Goal: Find specific page/section: Find specific page/section

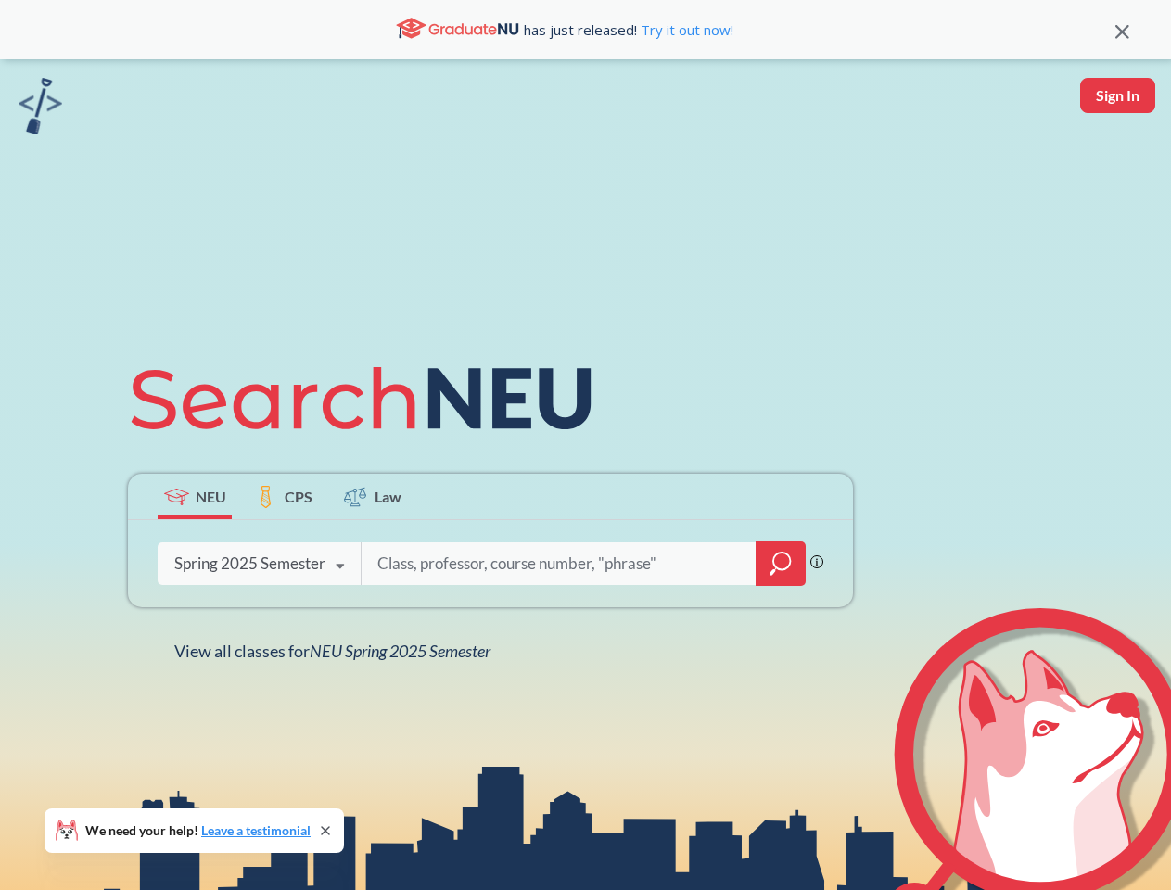
click at [585, 445] on icon at bounding box center [369, 399] width 483 height 104
click at [1122, 30] on icon at bounding box center [1123, 32] width 14 height 14
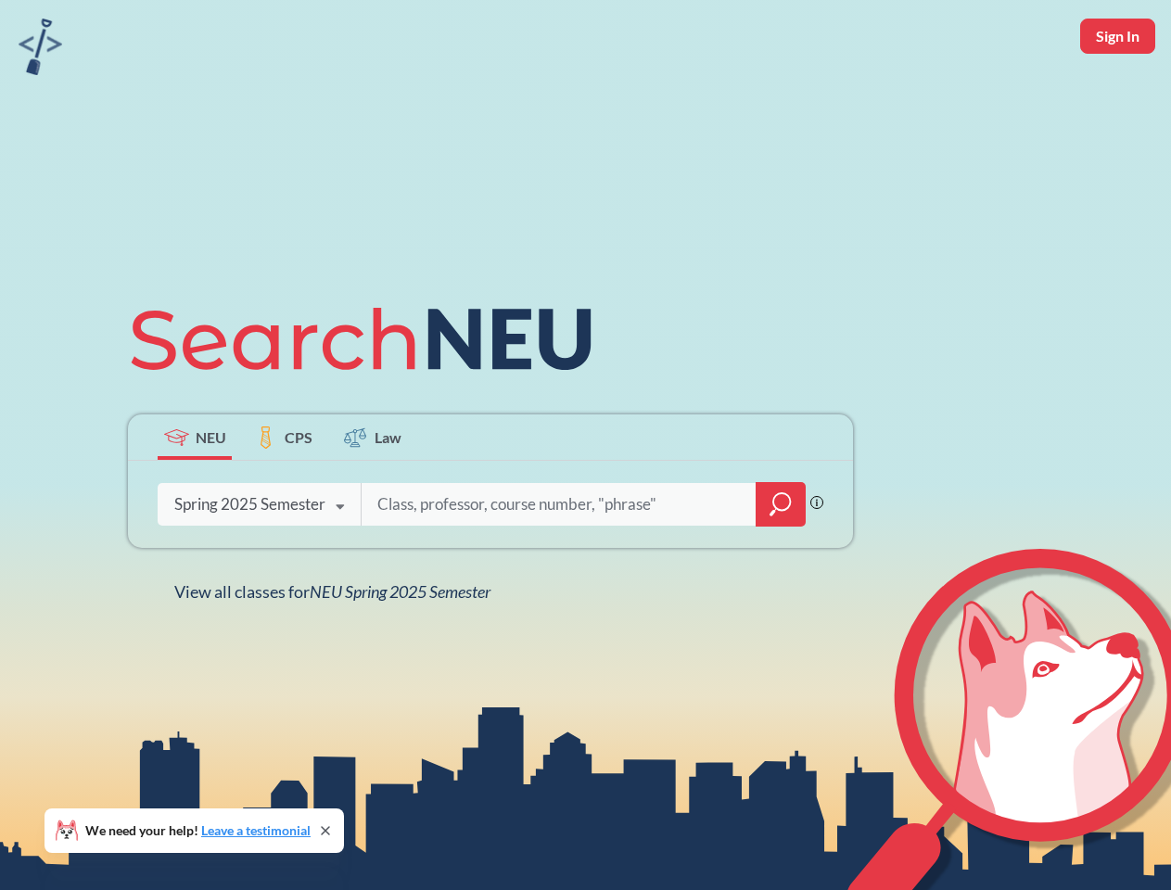
click at [1118, 96] on div "NEU CPS Law Phrase search guarantees the exact search appears in the results. E…" at bounding box center [585, 445] width 1171 height 890
click at [195, 496] on div "Spring 2025 Semester" at bounding box center [249, 504] width 151 height 20
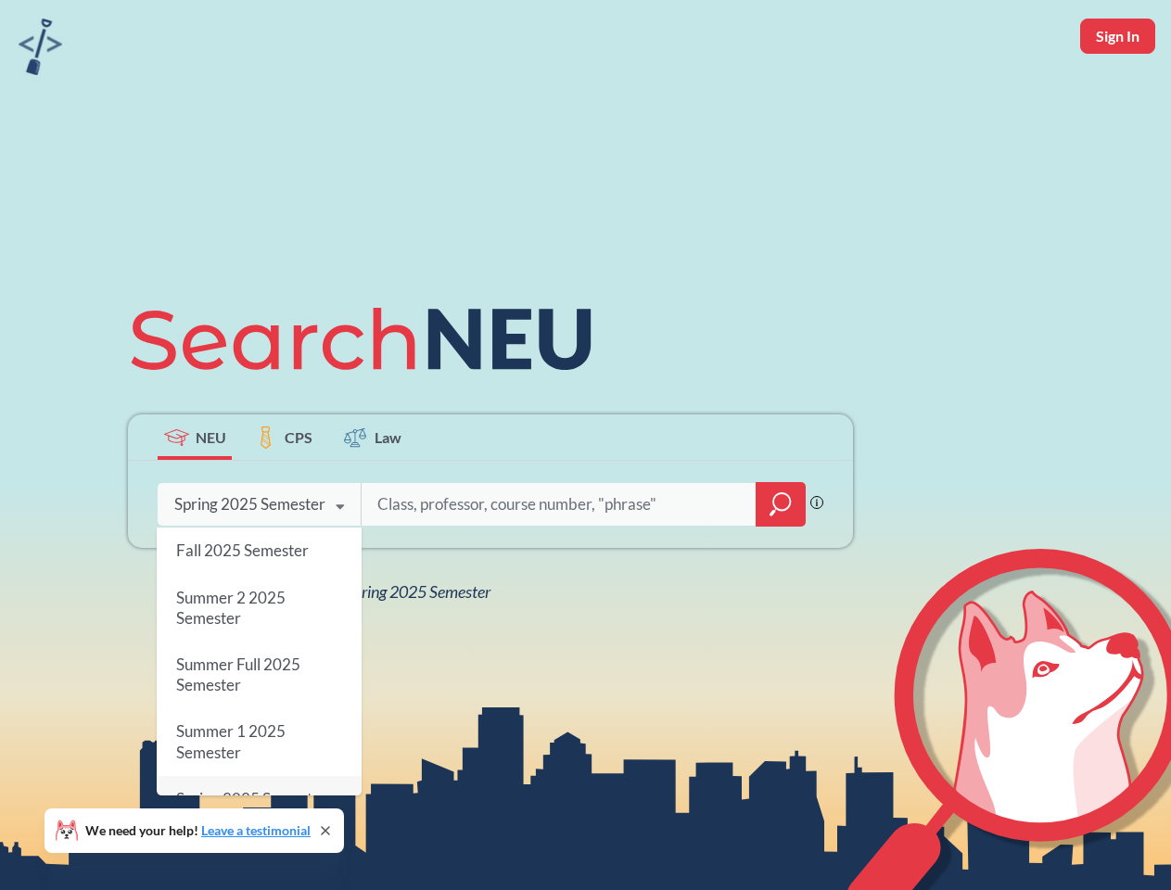
click at [284, 496] on div "Spring 2025 Semester" at bounding box center [249, 504] width 151 height 20
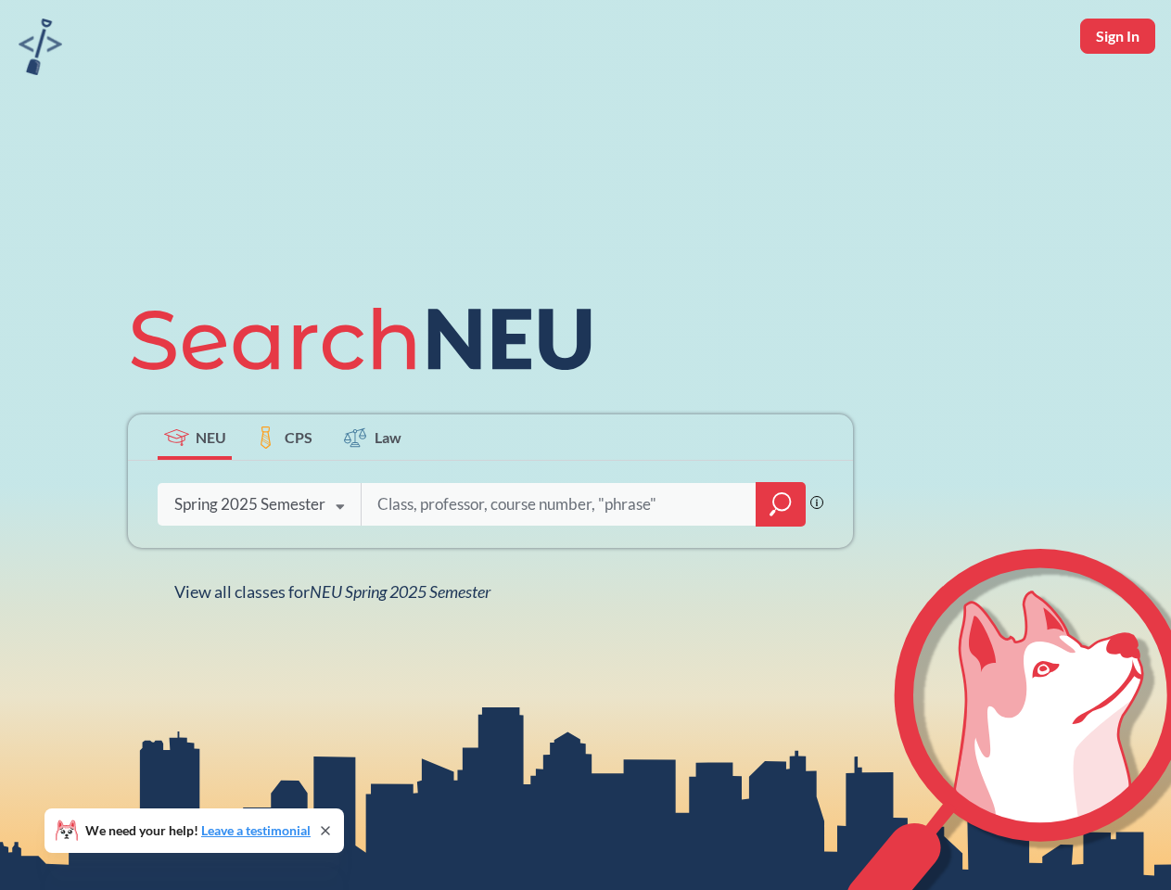
click at [373, 496] on div at bounding box center [583, 504] width 445 height 43
click at [781, 564] on div "NEU CPS Law Phrase search guarantees the exact search appears in the results. E…" at bounding box center [491, 445] width 748 height 315
click at [260, 564] on div "NEU CPS Law Phrase search guarantees the exact search appears in the results. E…" at bounding box center [491, 445] width 748 height 315
click at [341, 567] on div "NEU CPS Law Phrase search guarantees the exact search appears in the results. E…" at bounding box center [491, 445] width 748 height 315
click at [337, 651] on div "NEU CPS Law Phrase search guarantees the exact search appears in the results. E…" at bounding box center [585, 445] width 1171 height 890
